Goal: Information Seeking & Learning: Learn about a topic

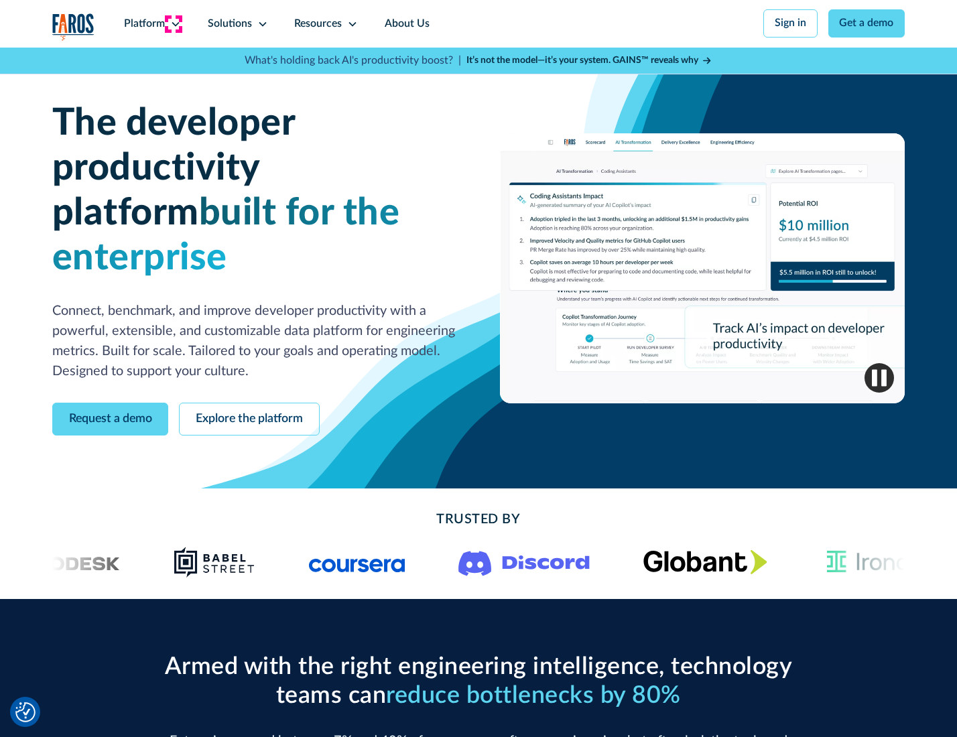
click at [174, 23] on icon at bounding box center [175, 24] width 11 height 11
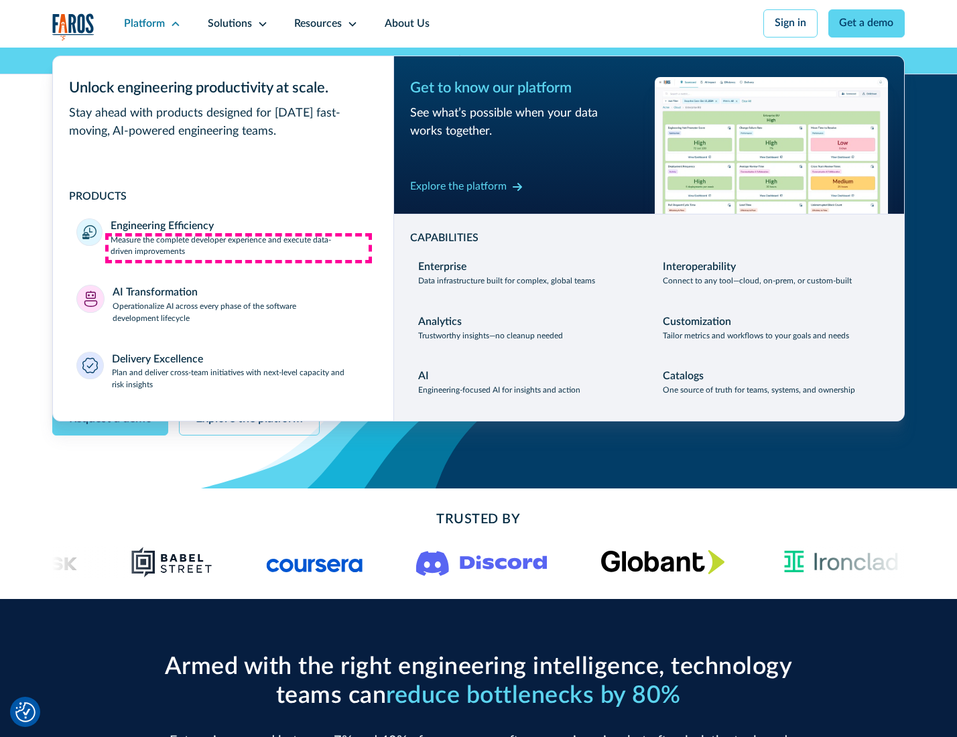
click at [239, 248] on p "Measure the complete developer experience and execute data-driven improvements" at bounding box center [240, 247] width 259 height 24
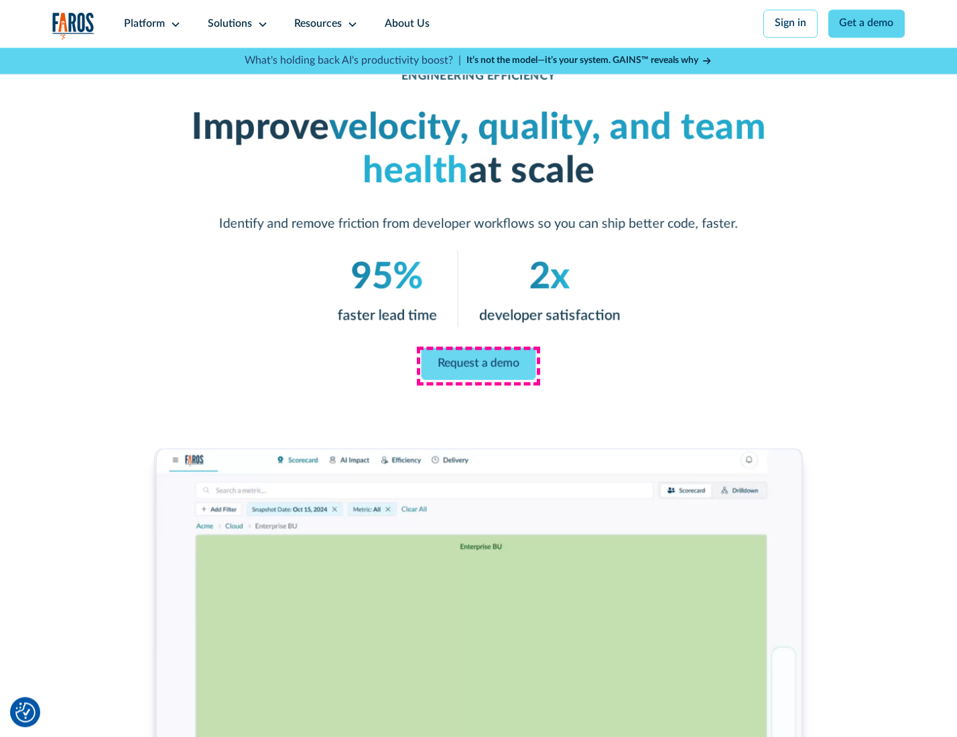
click at [478, 365] on link "Request a demo" at bounding box center [478, 364] width 115 height 32
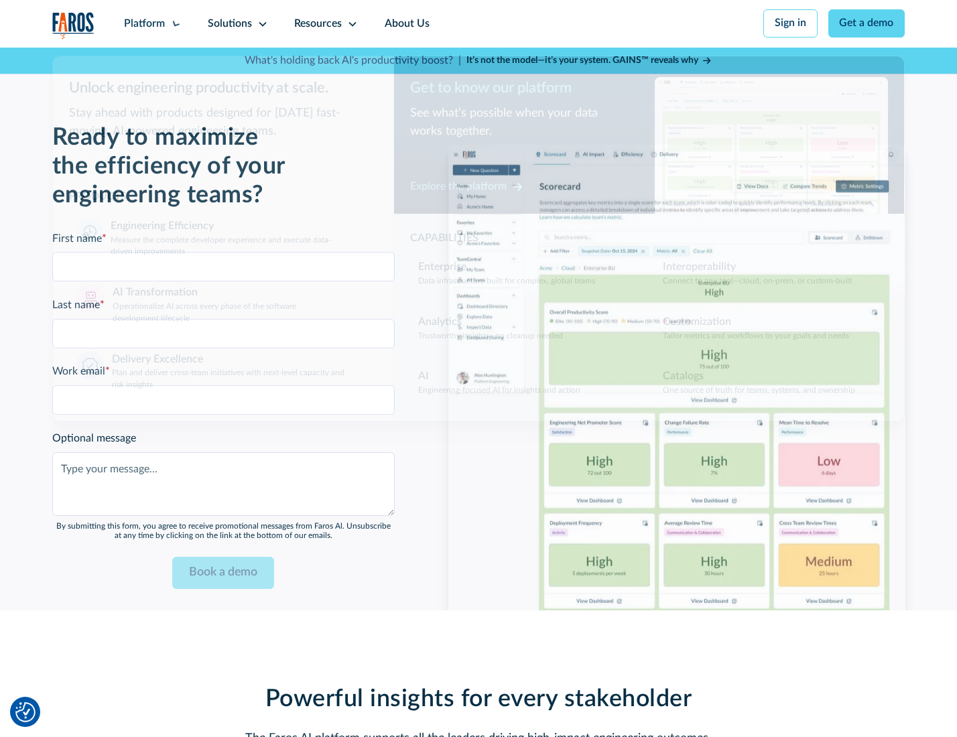
scroll to position [2917, 0]
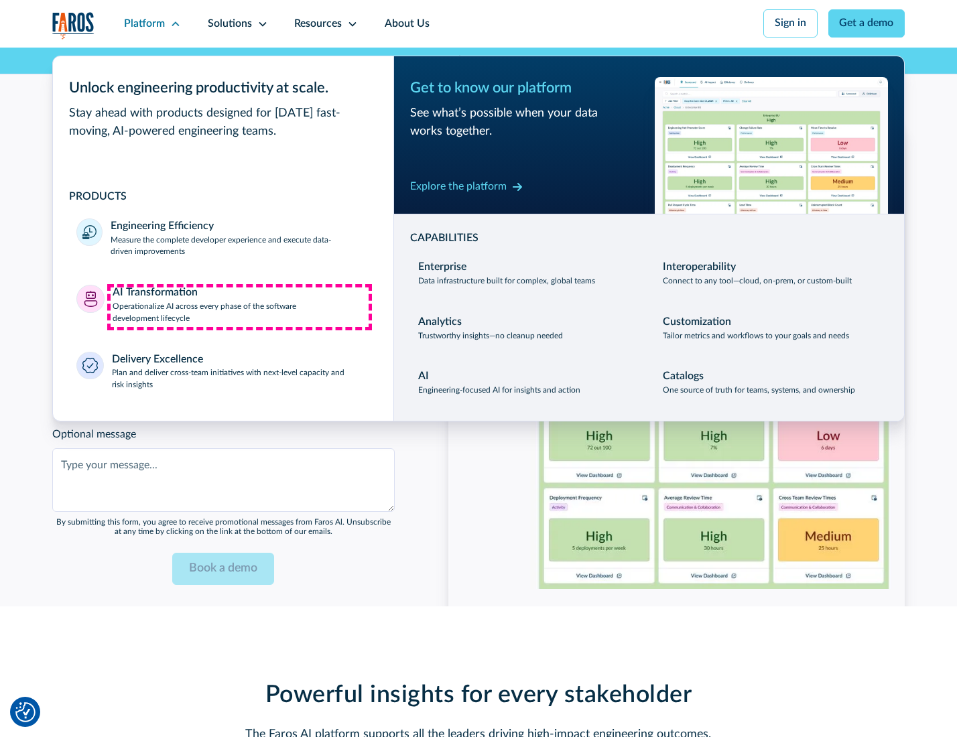
click at [239, 307] on p "Operationalize AI across every phase of the software development lifecycle" at bounding box center [241, 313] width 257 height 24
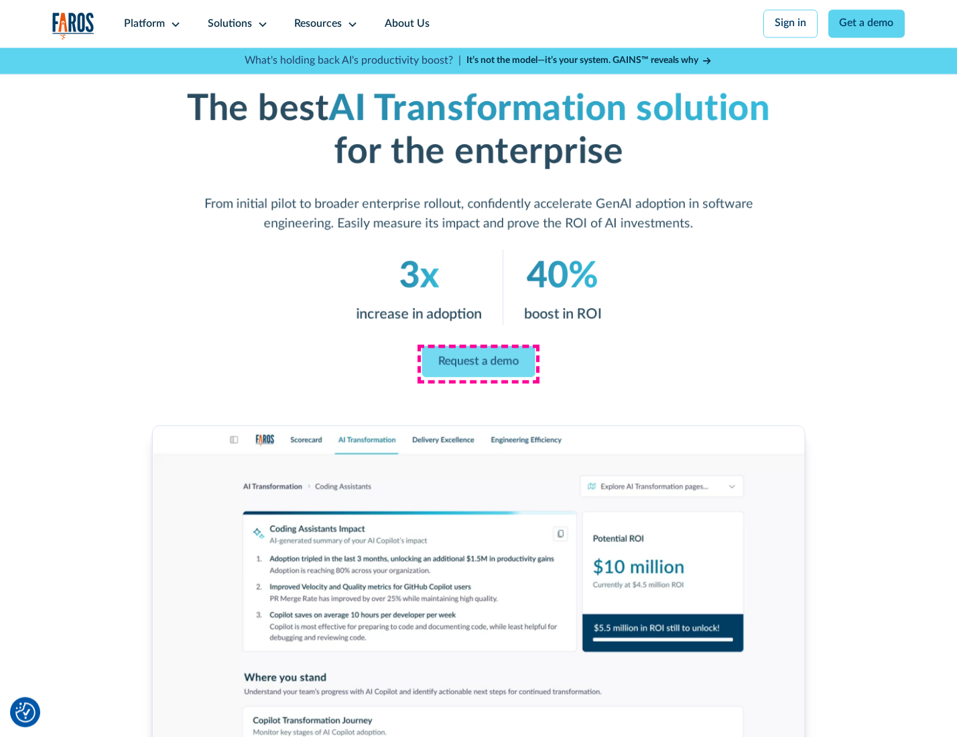
click at [478, 364] on link "Request a demo" at bounding box center [478, 361] width 113 height 31
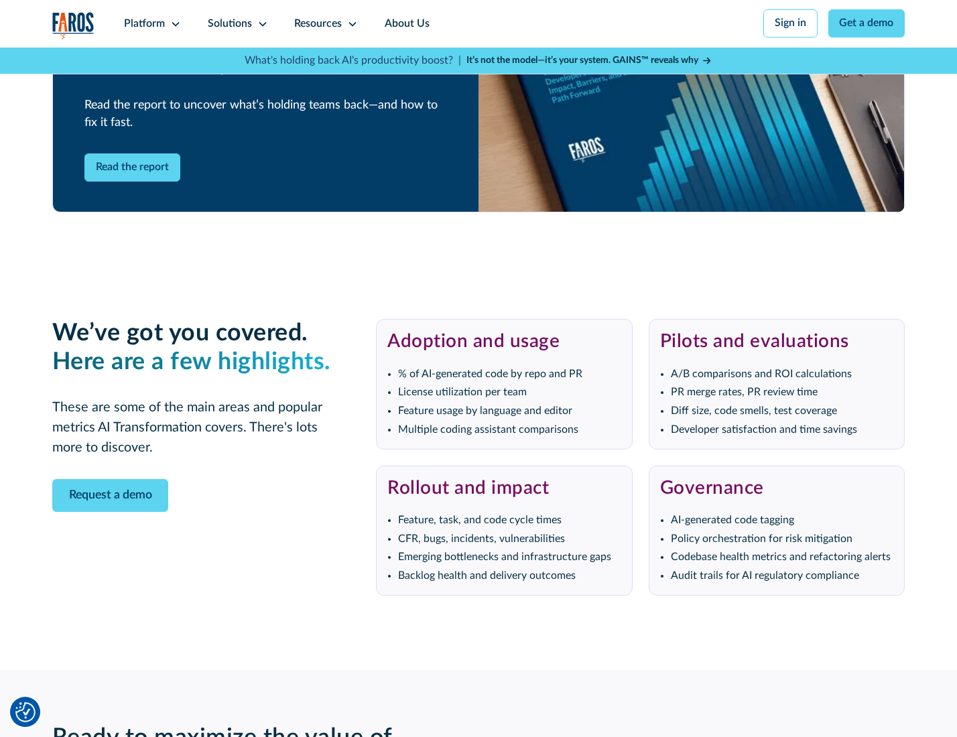
click at [150, 23] on div "Platform" at bounding box center [144, 24] width 41 height 16
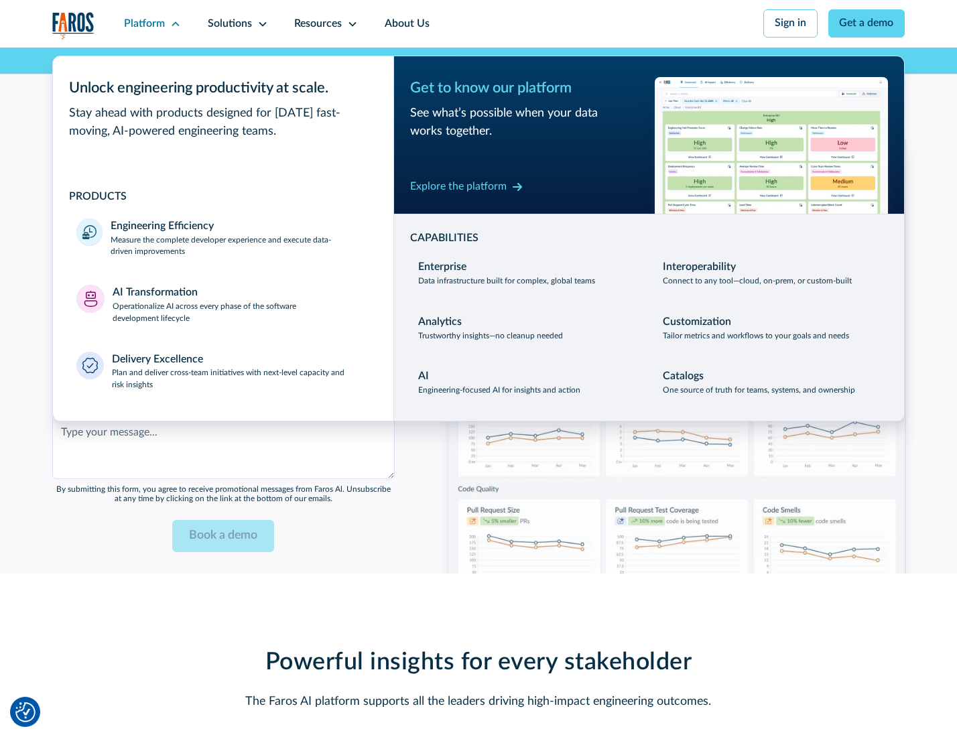
scroll to position [3240, 0]
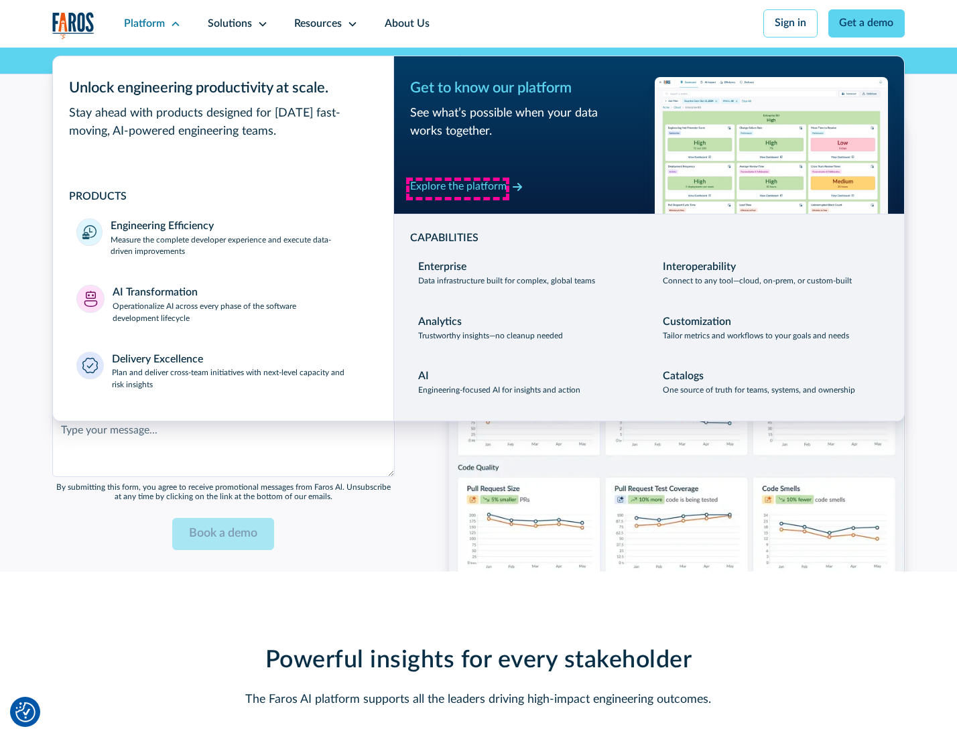
click at [458, 188] on div "Explore the platform" at bounding box center [458, 187] width 96 height 16
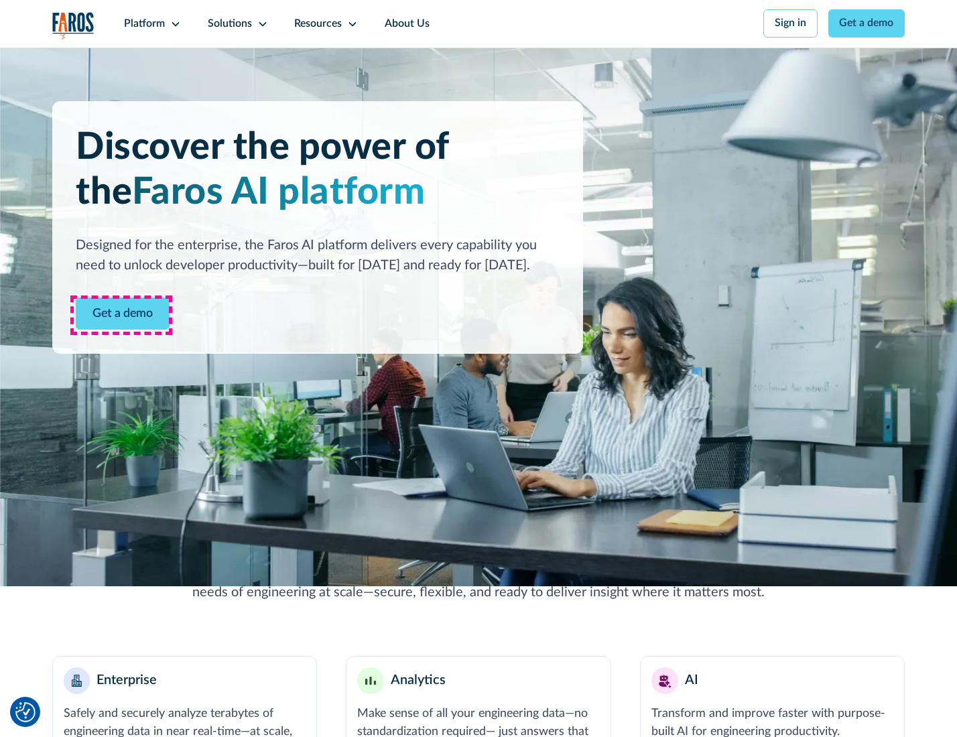
click at [121, 315] on link "Get a demo" at bounding box center [123, 314] width 94 height 33
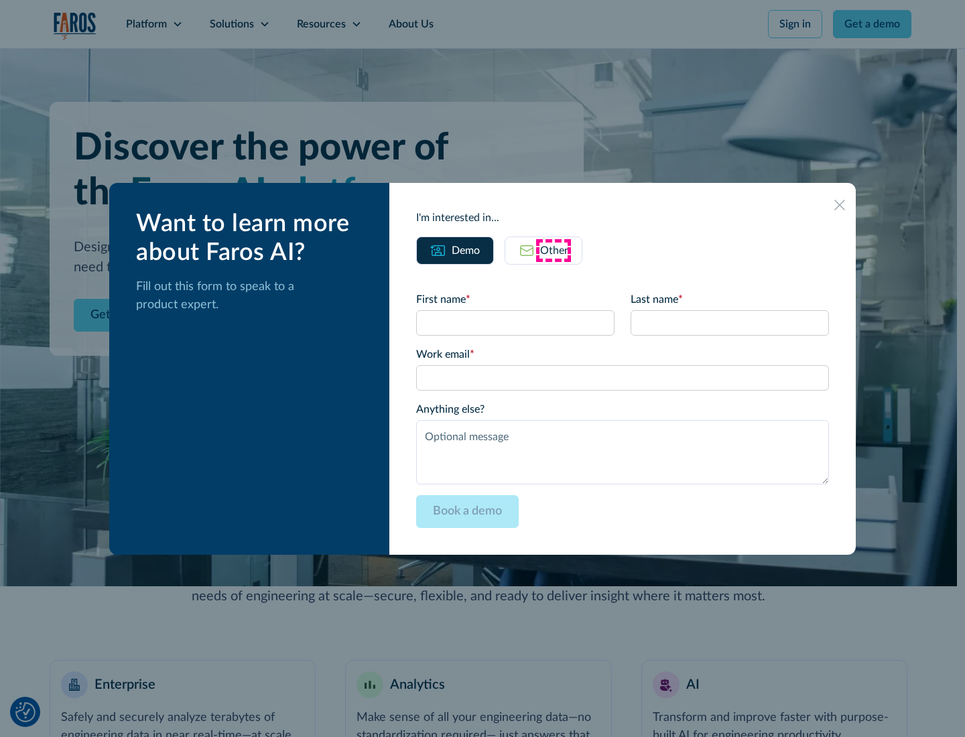
click at [553, 250] on div "Other" at bounding box center [554, 251] width 28 height 16
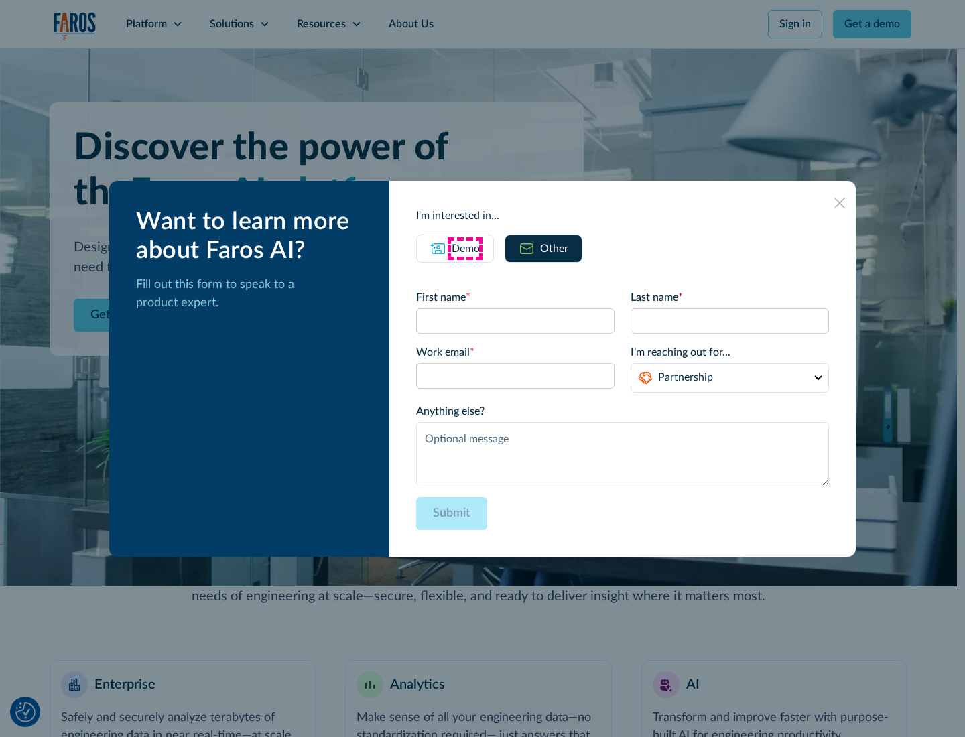
click at [464, 248] on div "Demo" at bounding box center [466, 249] width 28 height 16
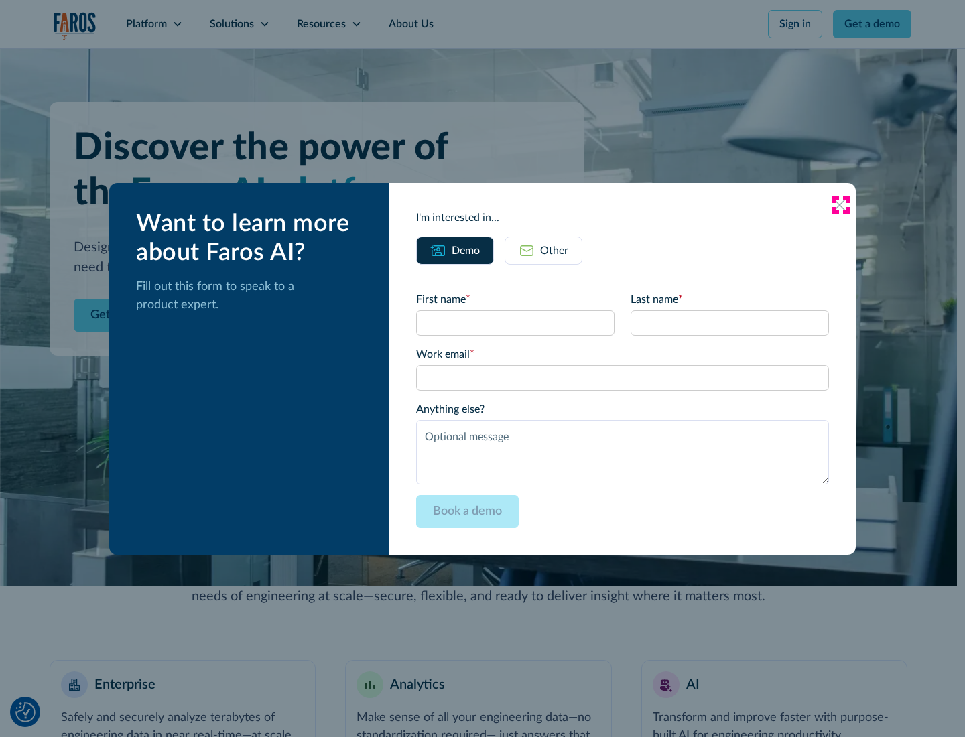
click at [840, 204] on icon at bounding box center [839, 205] width 11 height 11
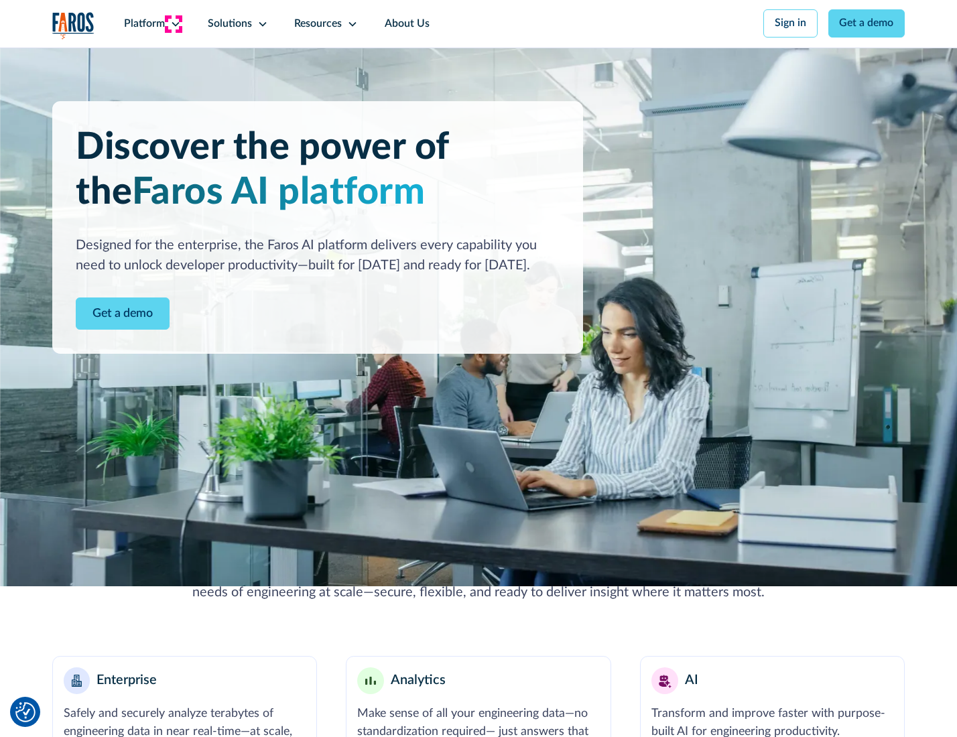
click at [174, 23] on icon at bounding box center [175, 24] width 11 height 11
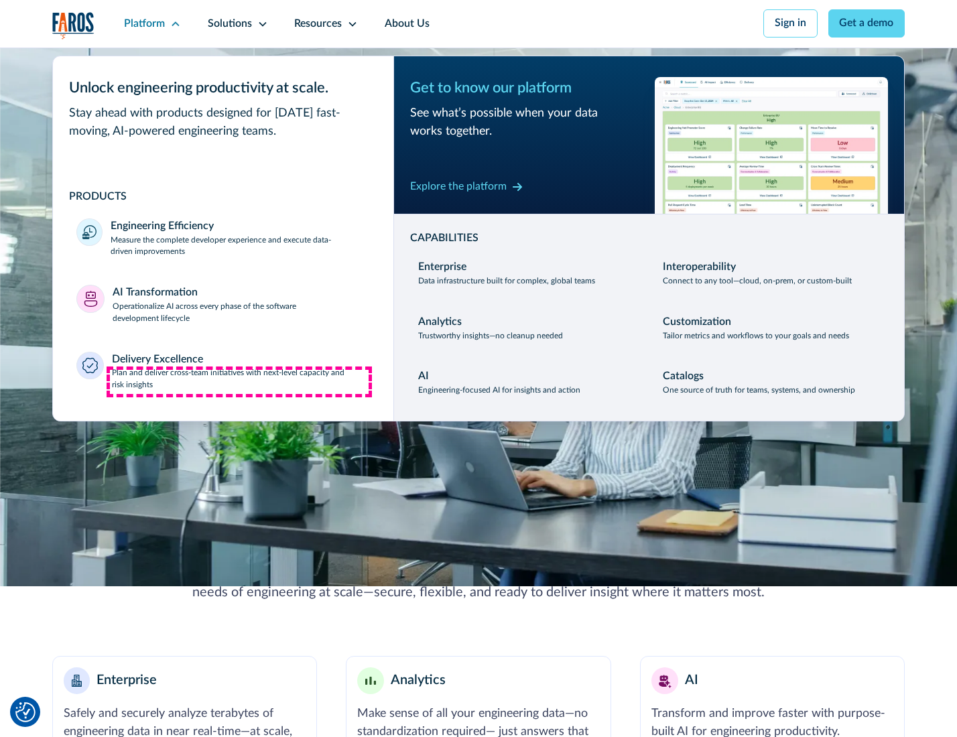
click at [239, 382] on p "Plan and deliver cross-team initiatives with next-level capacity and risk insig…" at bounding box center [241, 379] width 258 height 24
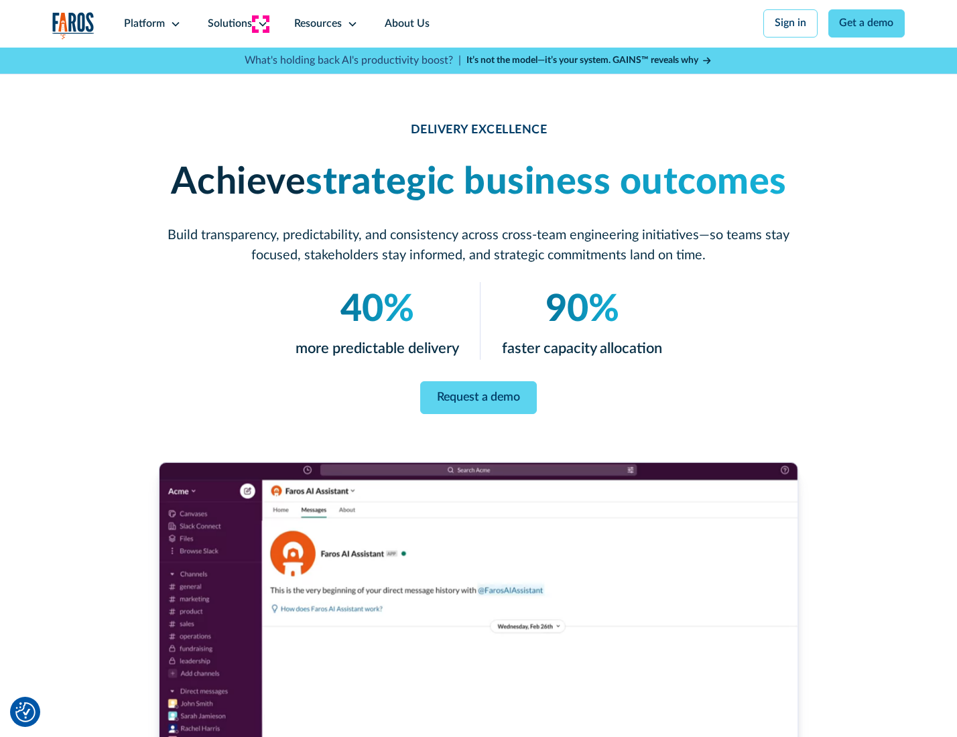
click at [260, 23] on icon at bounding box center [262, 24] width 11 height 11
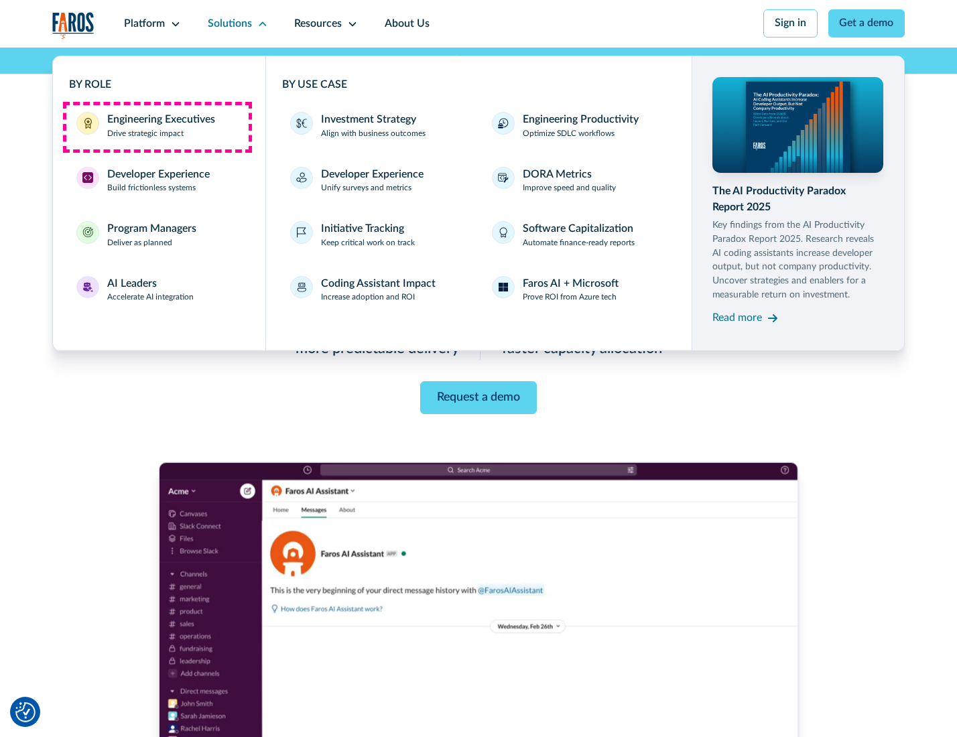
click at [157, 127] on div "Engineering Executives" at bounding box center [161, 120] width 108 height 16
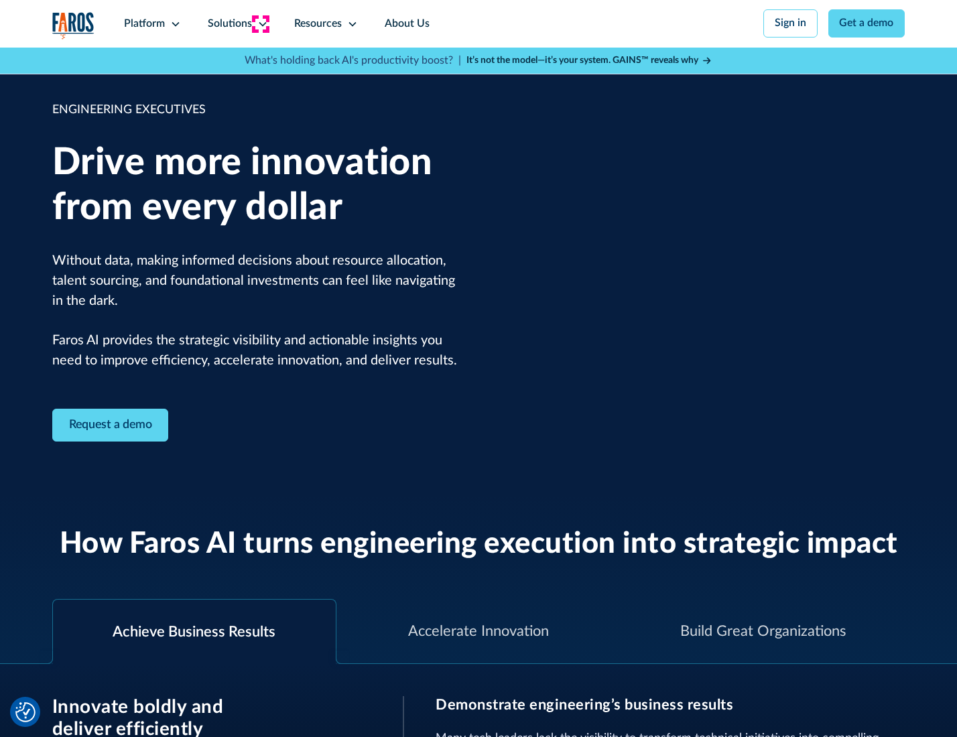
click at [260, 23] on icon at bounding box center [262, 24] width 11 height 11
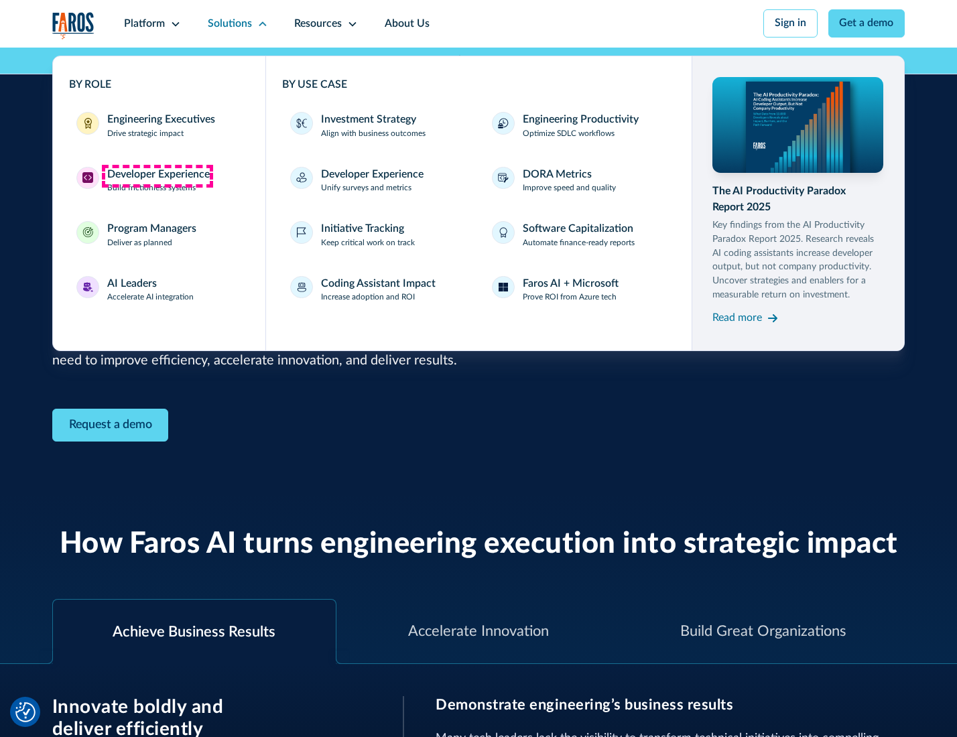
click at [157, 176] on div "Developer Experience" at bounding box center [158, 175] width 103 height 16
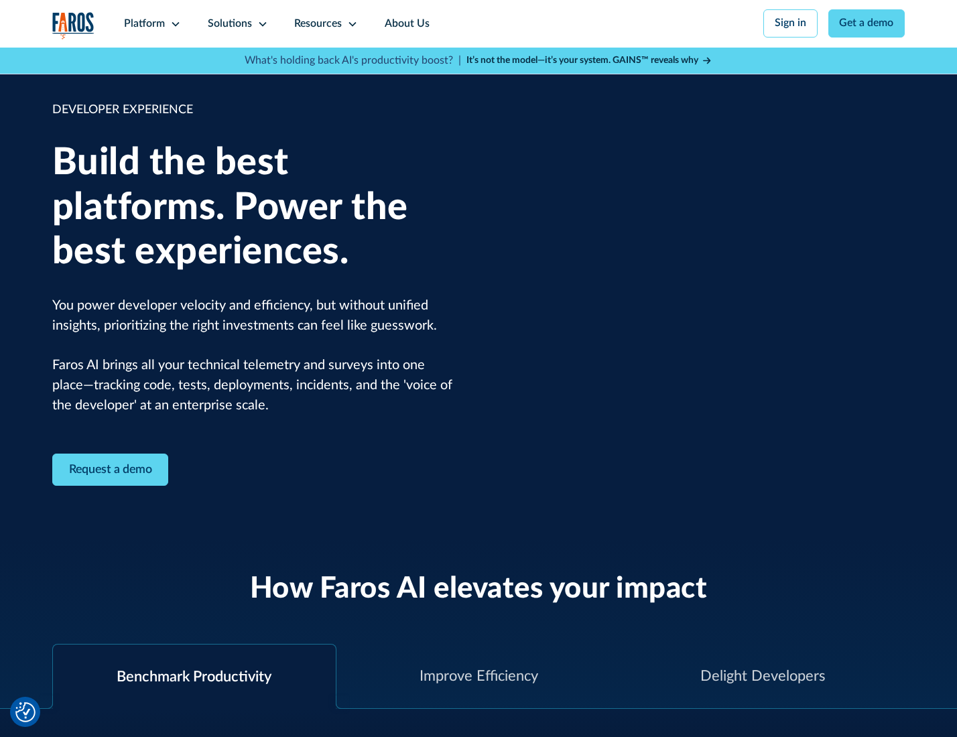
click at [236, 23] on div "Solutions" at bounding box center [230, 24] width 44 height 16
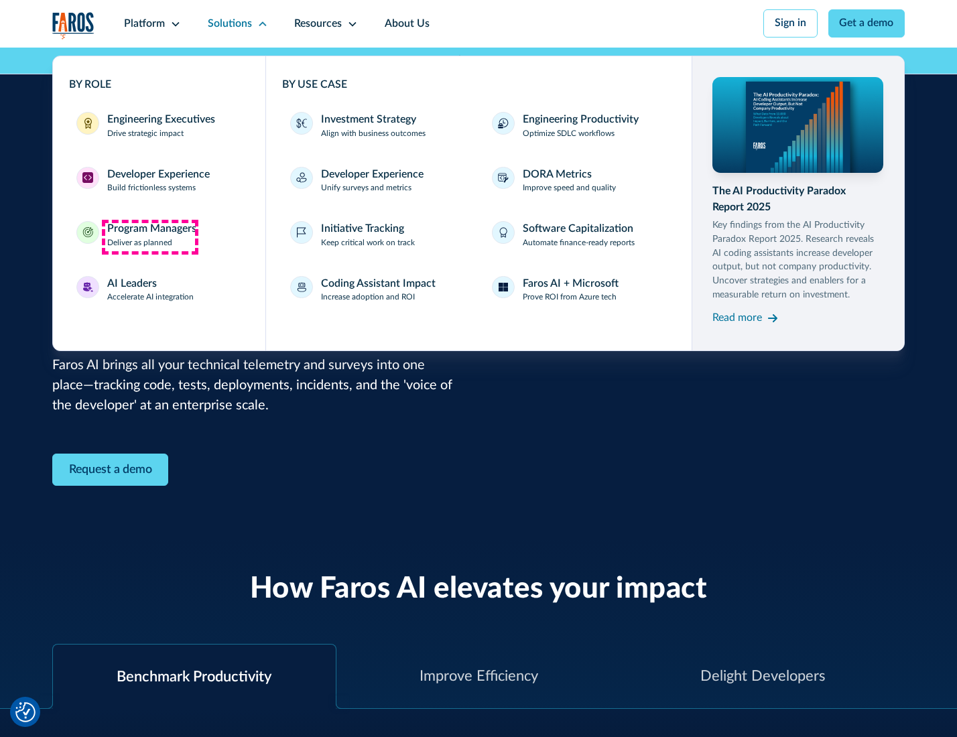
click at [149, 237] on div "Program Managers" at bounding box center [151, 229] width 89 height 16
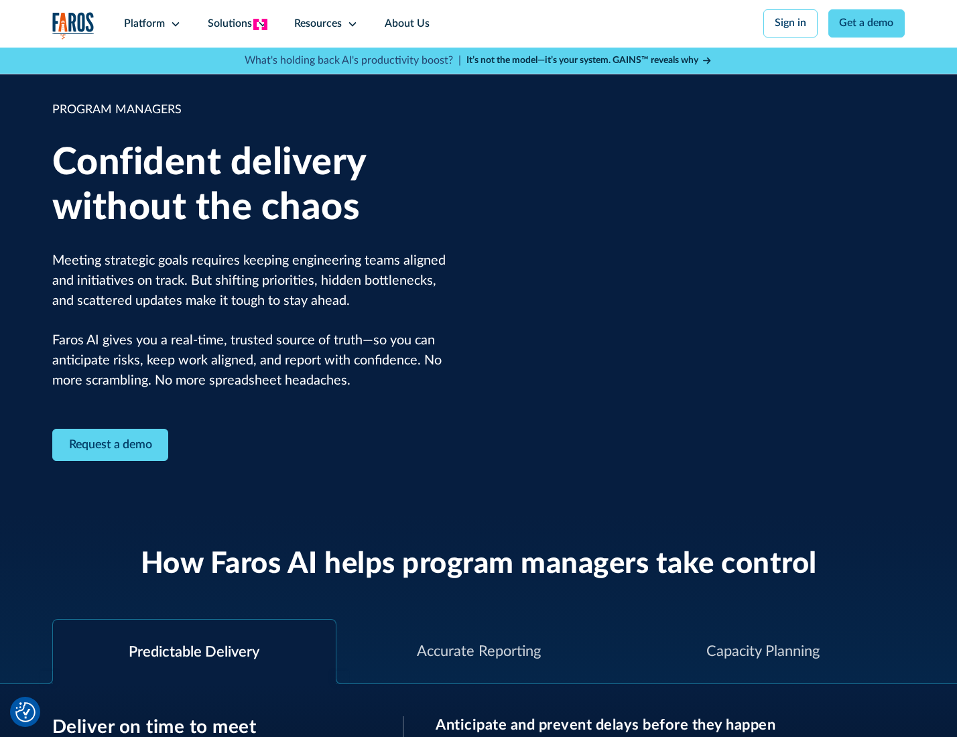
click at [260, 24] on icon at bounding box center [262, 24] width 11 height 11
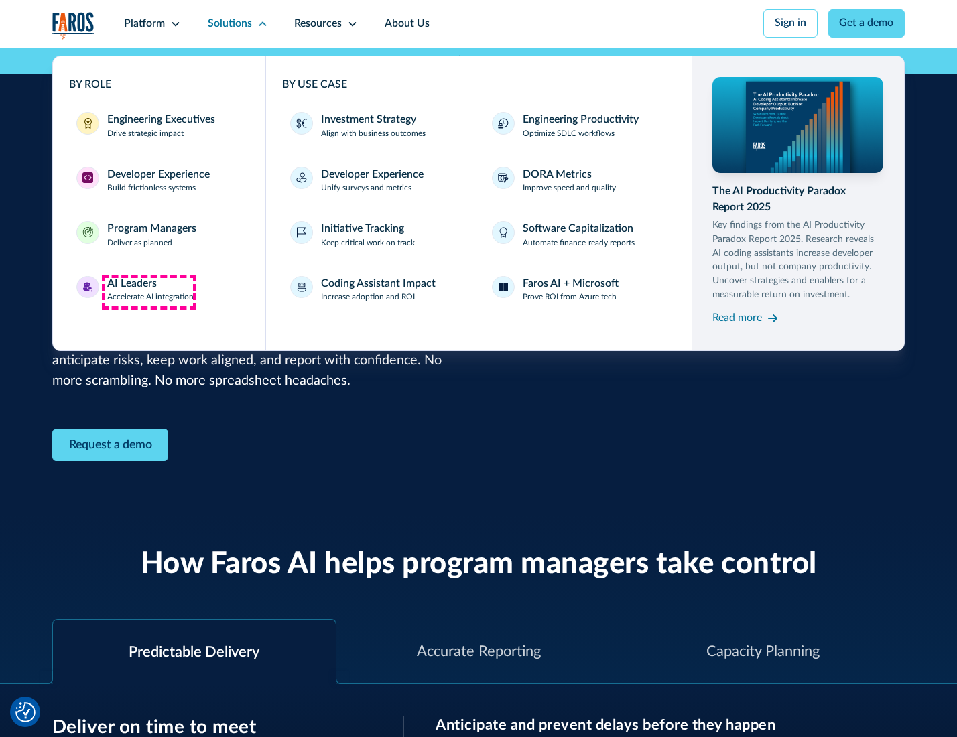
click at [149, 291] on div "AI Leaders" at bounding box center [132, 284] width 50 height 16
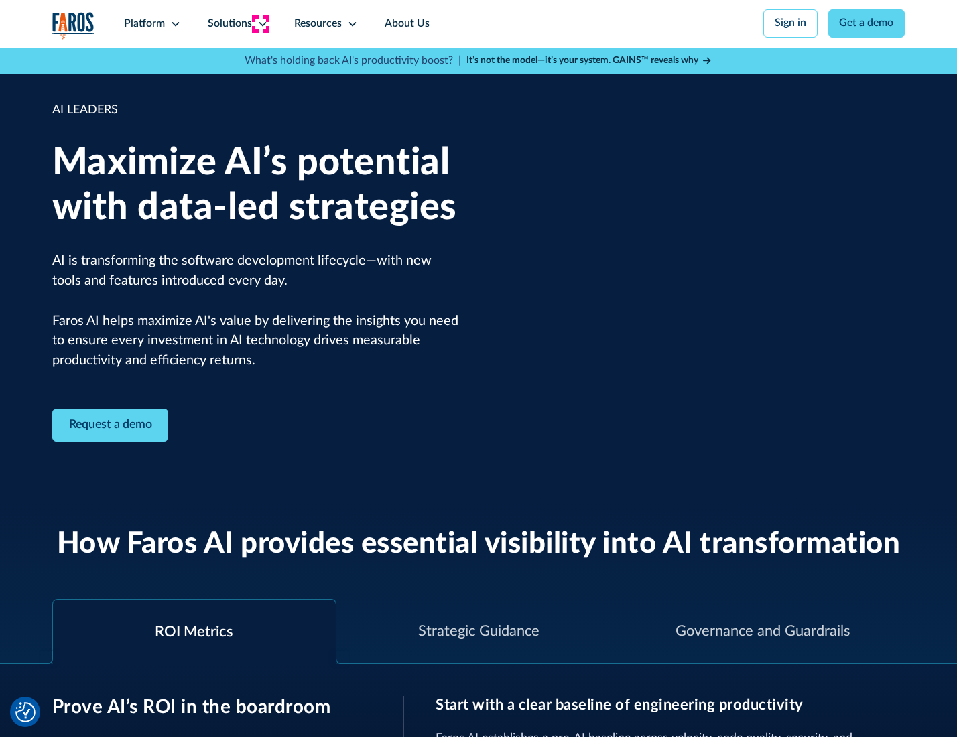
click at [260, 23] on icon at bounding box center [262, 24] width 11 height 11
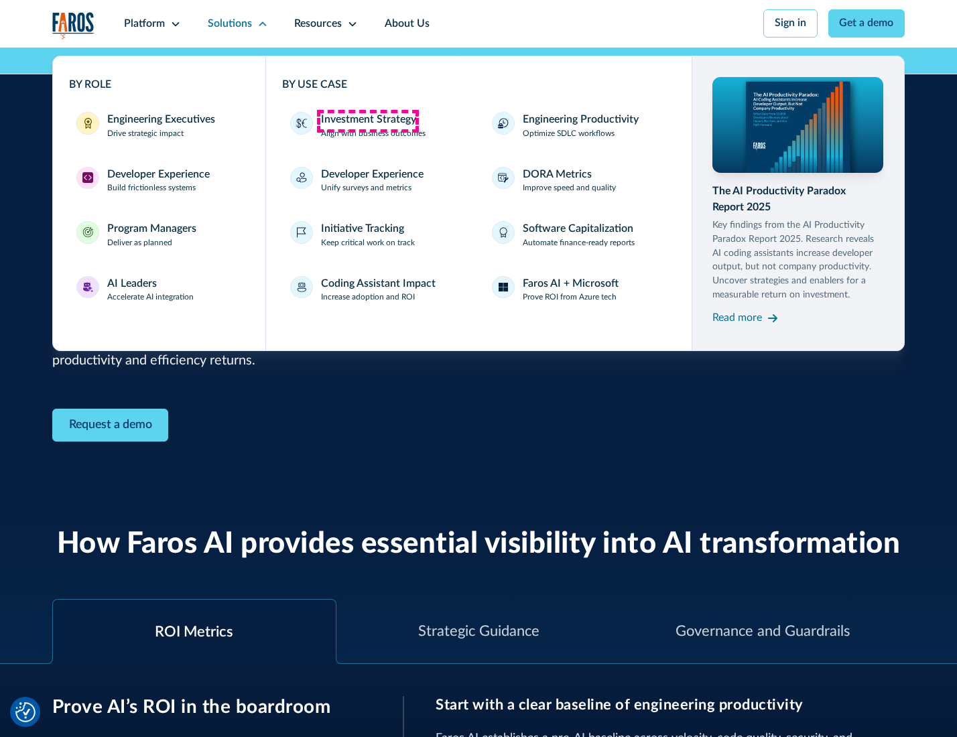
click at [367, 121] on div "Investment Strategy" at bounding box center [368, 120] width 95 height 16
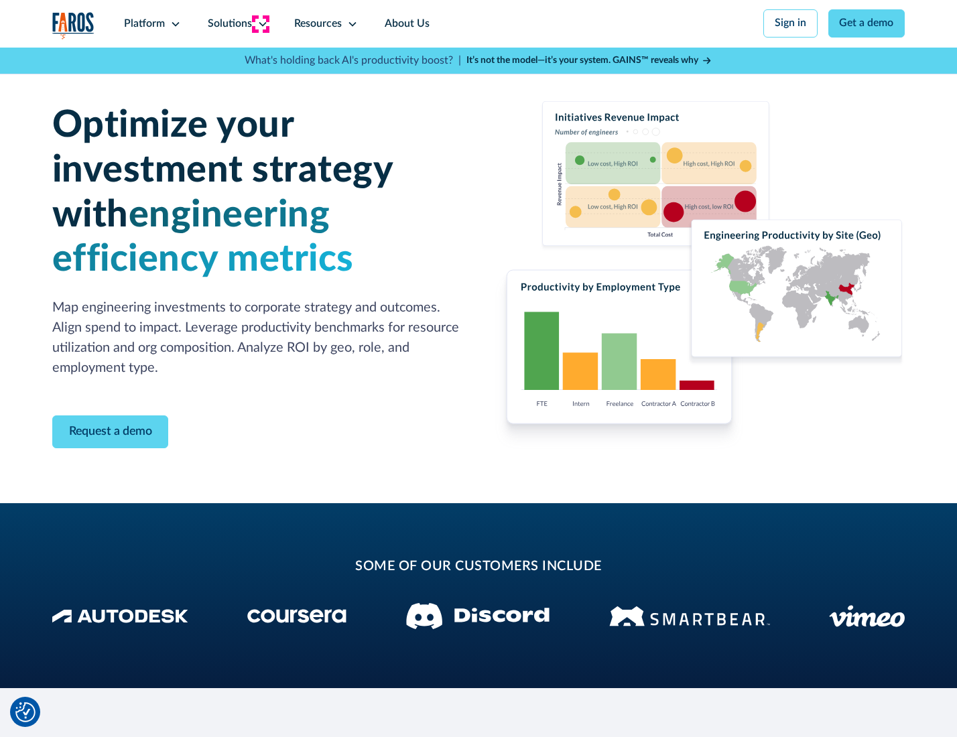
click at [260, 23] on icon at bounding box center [262, 24] width 11 height 11
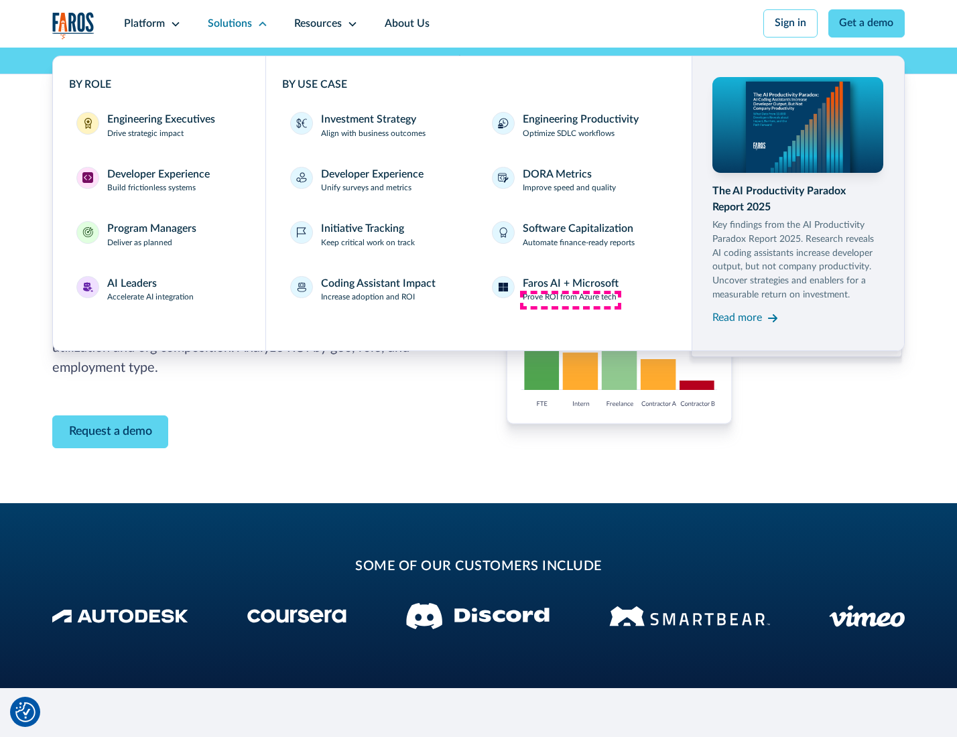
click at [570, 300] on p "Prove ROI from Azure tech" at bounding box center [570, 297] width 94 height 12
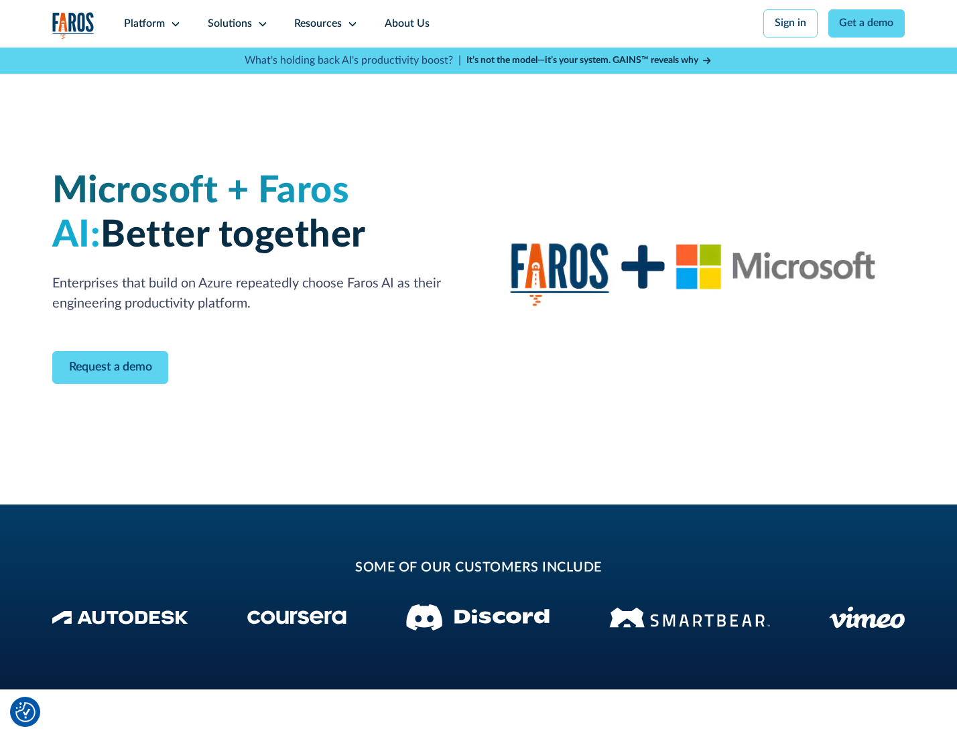
click at [260, 23] on icon at bounding box center [262, 24] width 11 height 11
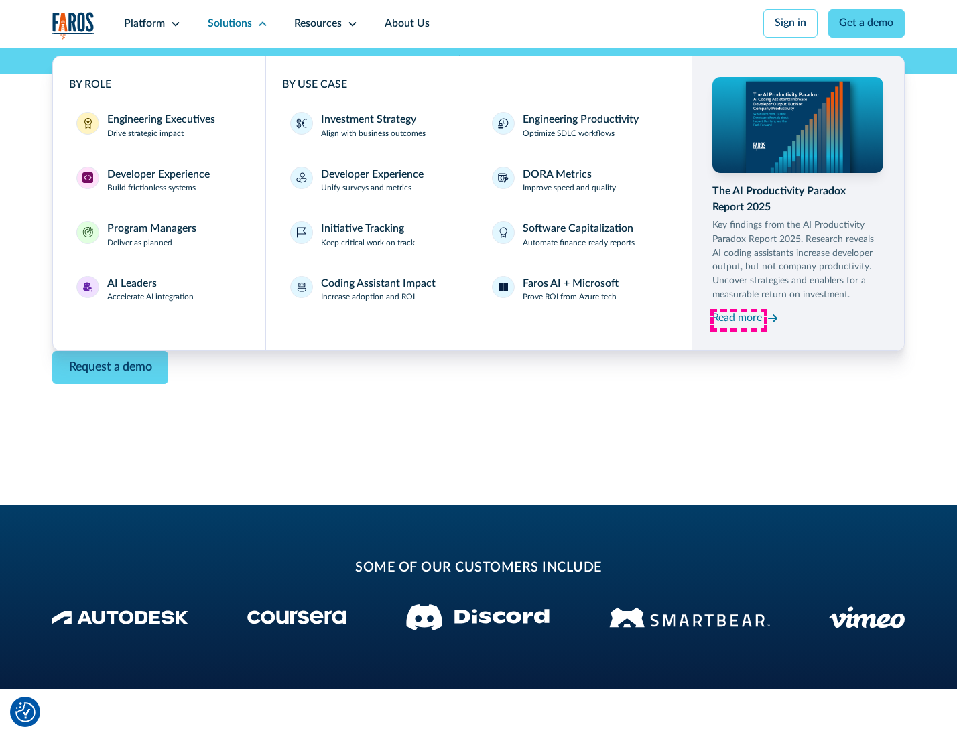
click at [738, 320] on div "Read more" at bounding box center [737, 318] width 50 height 16
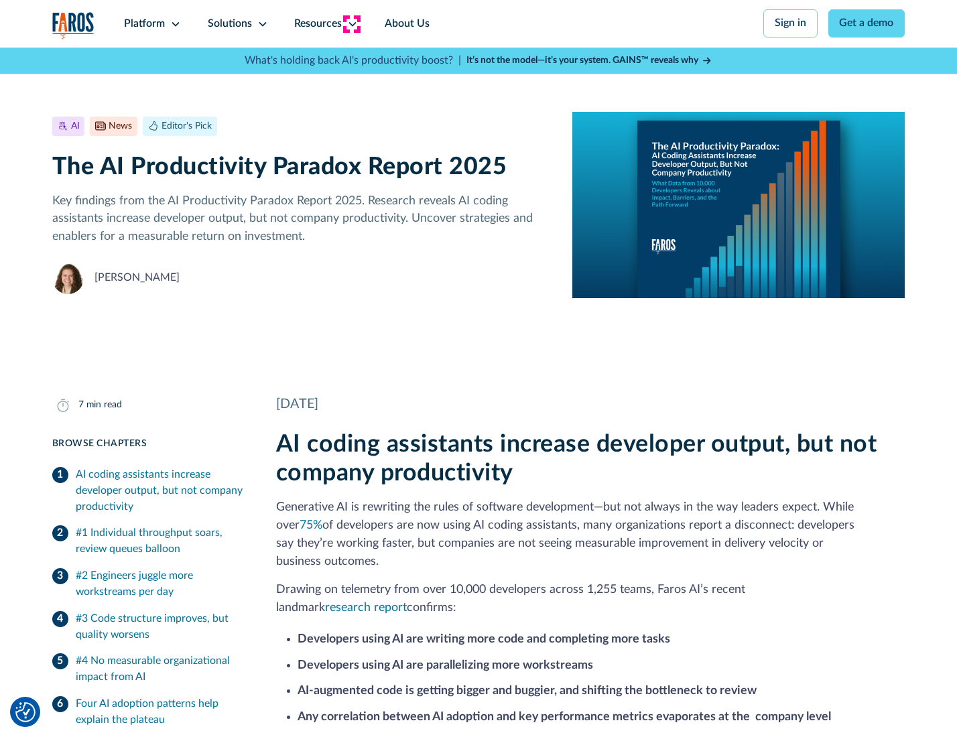
click at [351, 23] on icon at bounding box center [352, 24] width 11 height 11
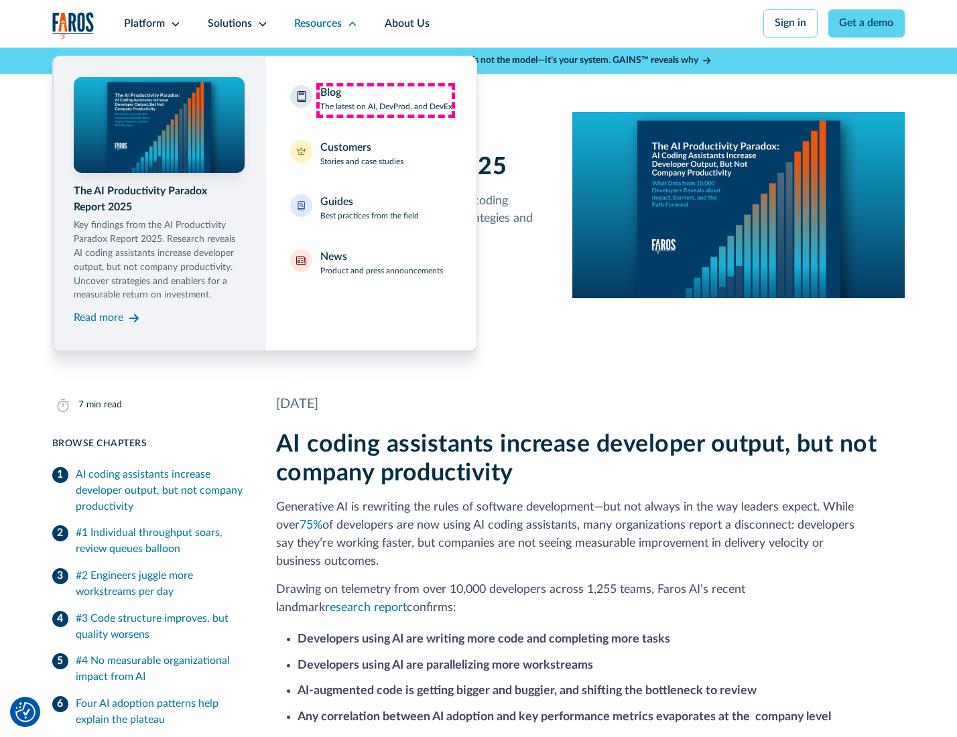
click at [385, 100] on div "Blog The latest on AI, DevProd, and DevEx" at bounding box center [386, 99] width 132 height 28
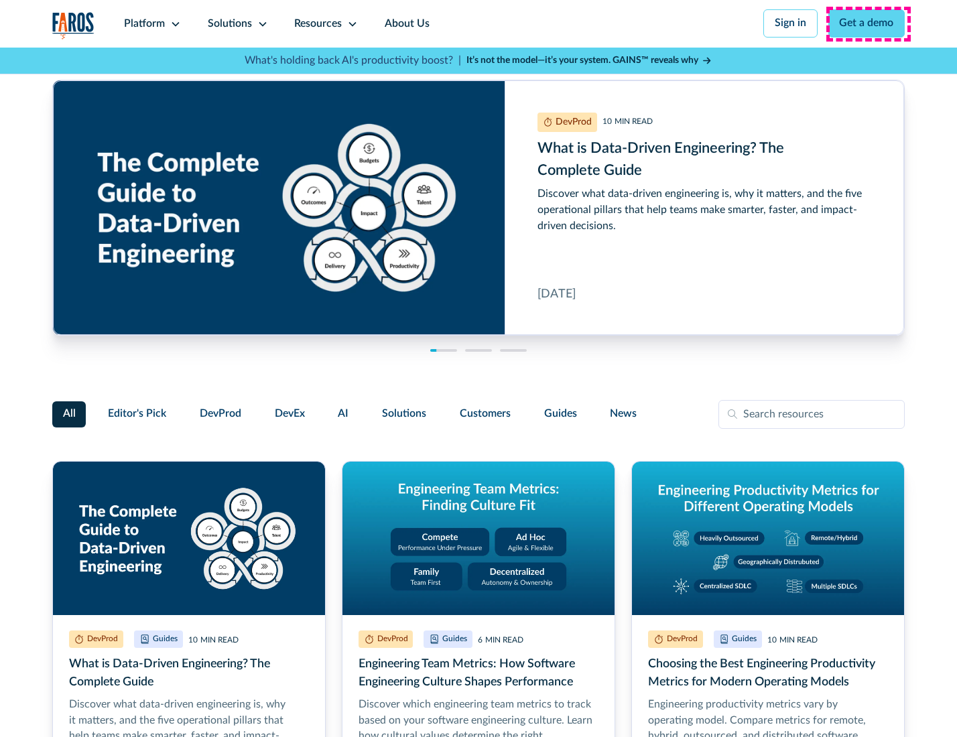
click at [868, 23] on link "Get a demo" at bounding box center [866, 23] width 77 height 28
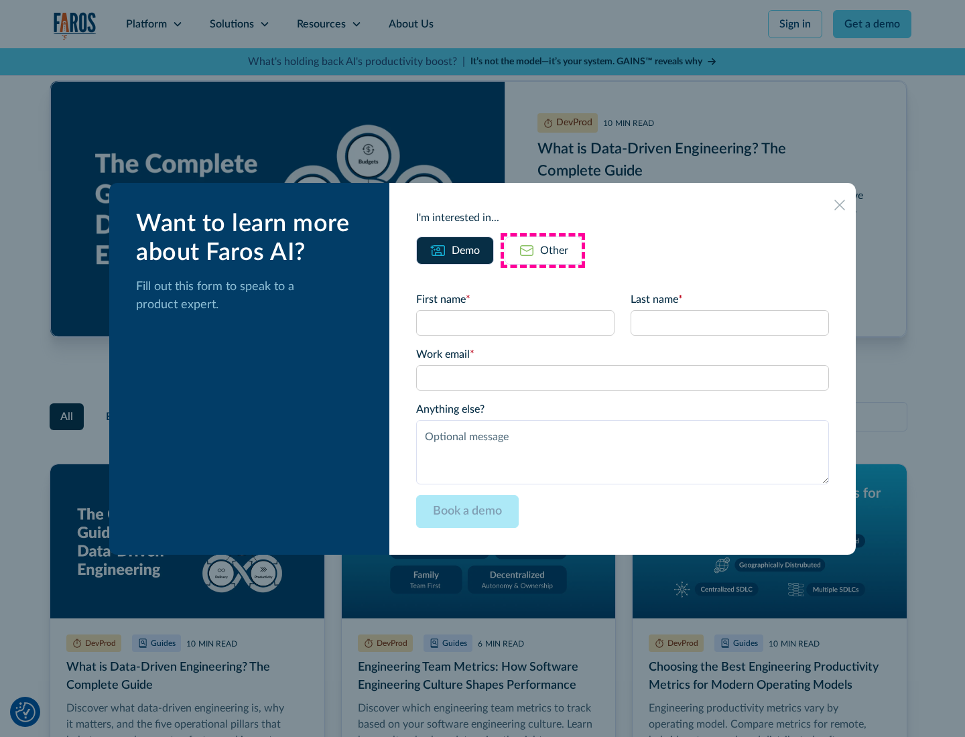
click at [543, 250] on div "Other" at bounding box center [554, 251] width 28 height 16
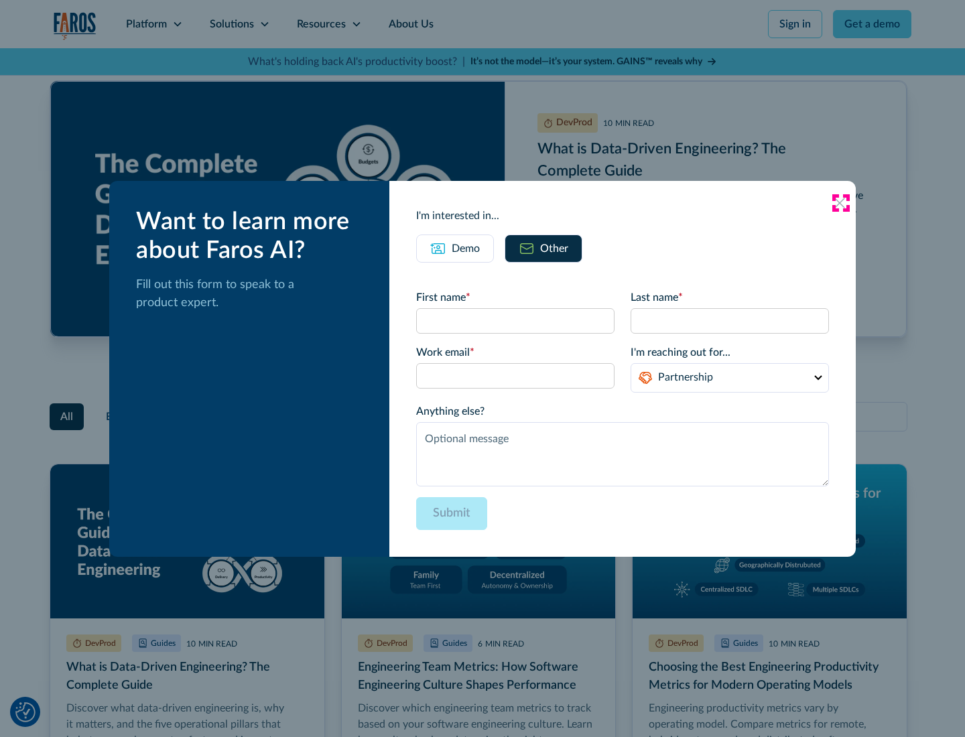
click at [840, 202] on icon at bounding box center [839, 203] width 11 height 11
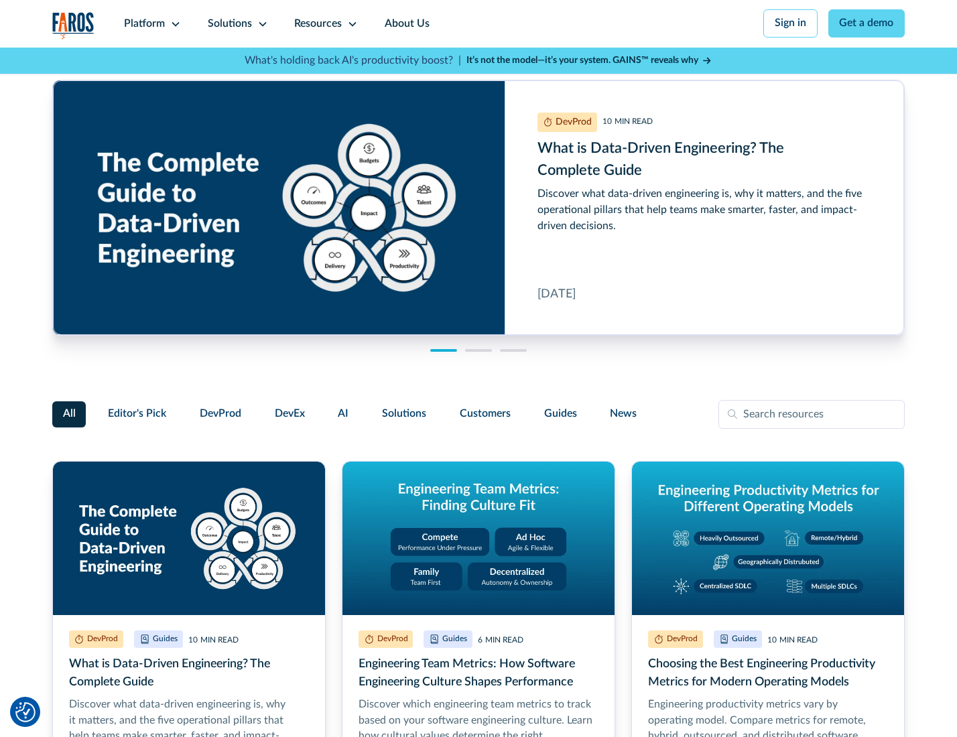
click at [405, 23] on link "About Us" at bounding box center [407, 24] width 72 height 48
